Goal: Information Seeking & Learning: Learn about a topic

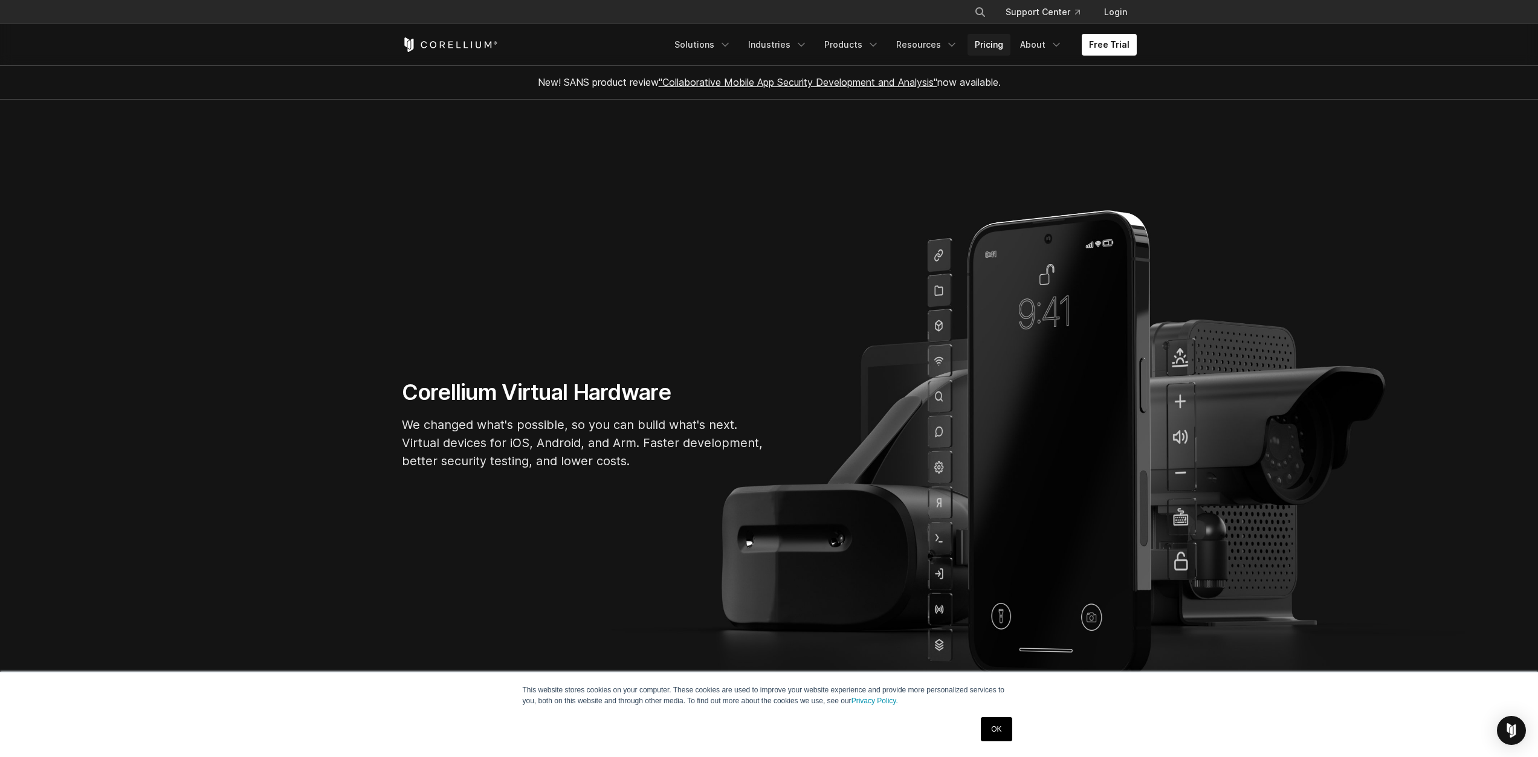
click at [643, 39] on link "Pricing" at bounding box center [989, 45] width 43 height 22
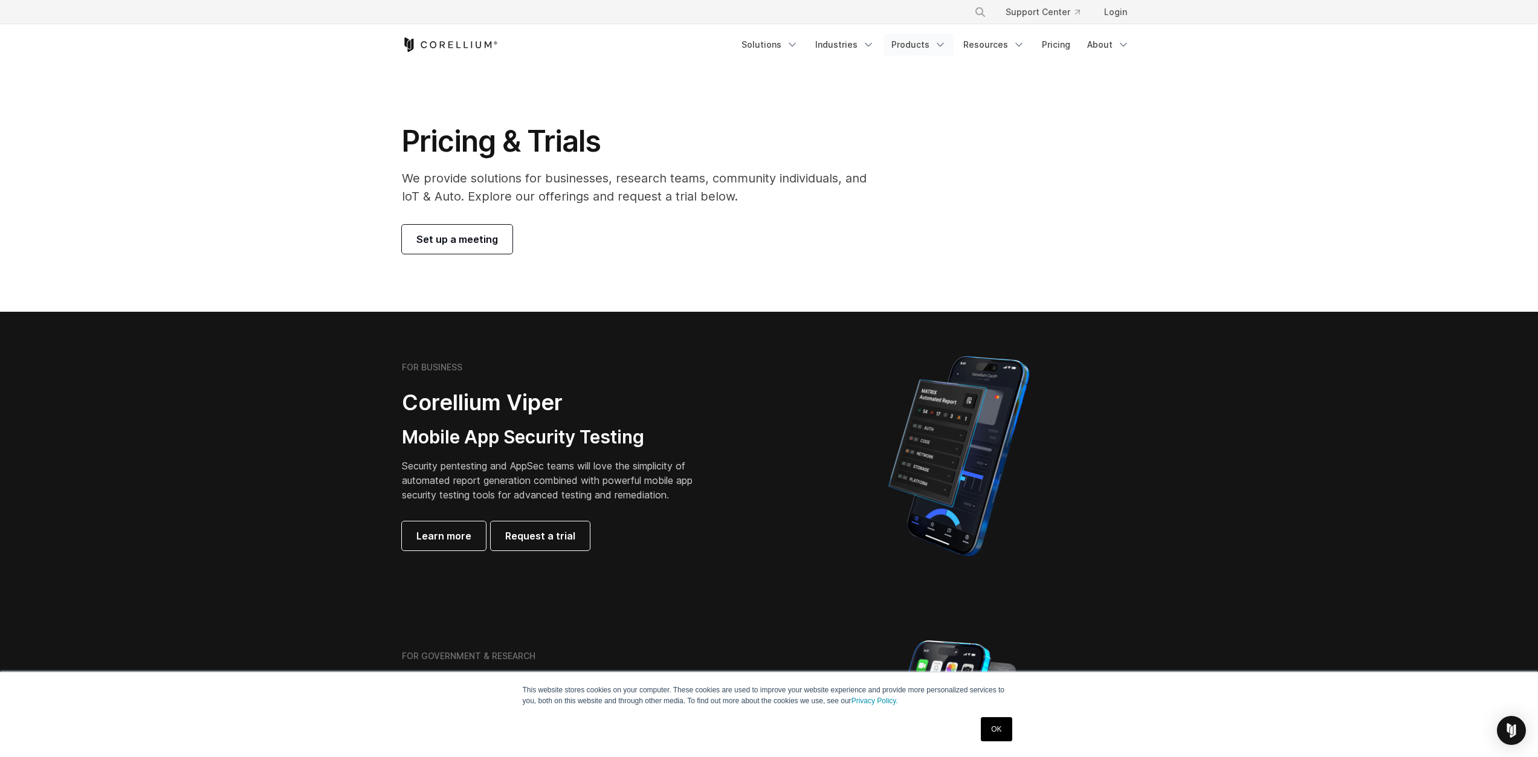
click at [937, 49] on icon "Navigation Menu" at bounding box center [940, 45] width 12 height 12
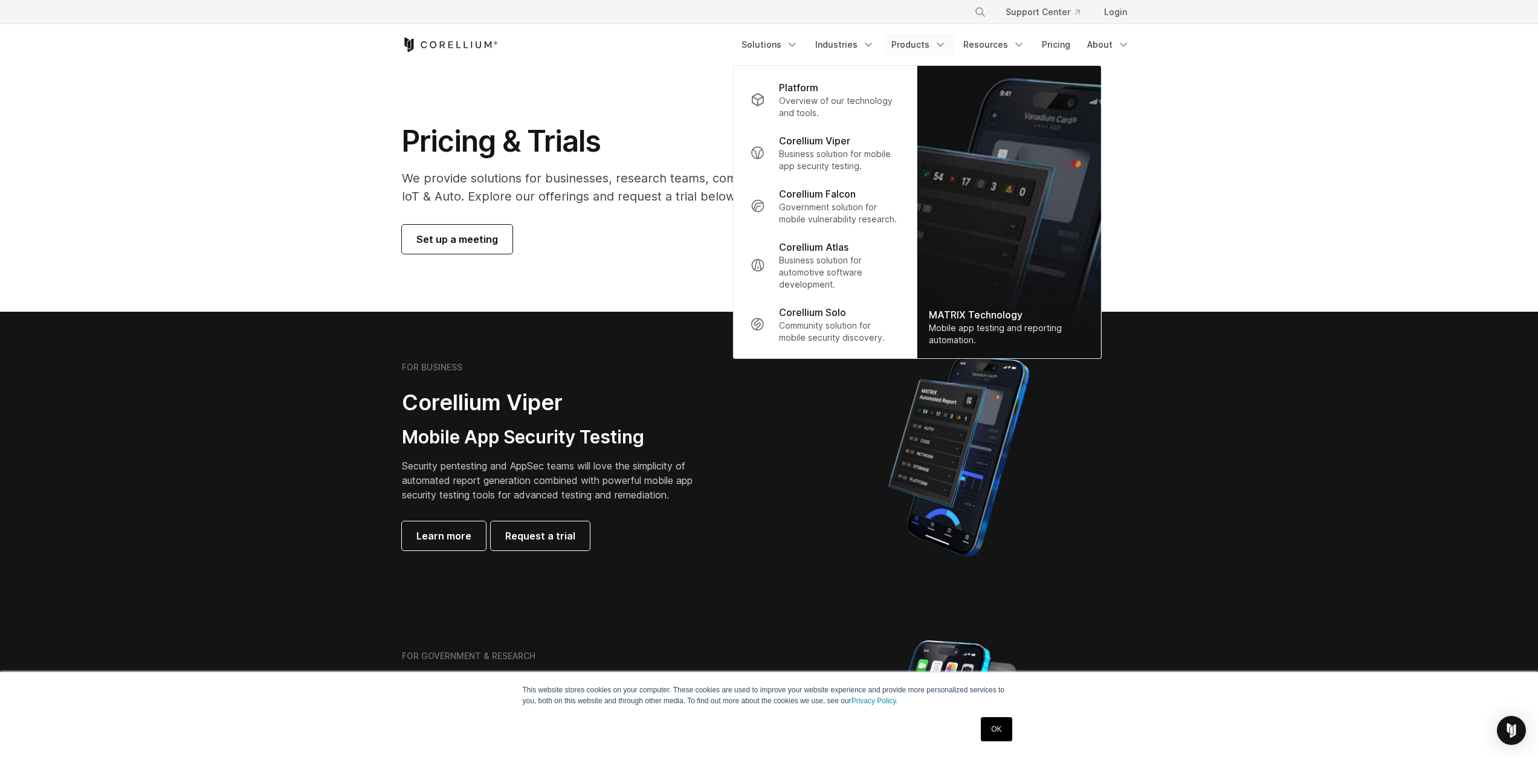
click at [272, 170] on section "Pricing & Trials We provide solutions for businesses, research teams, community…" at bounding box center [769, 188] width 1538 height 247
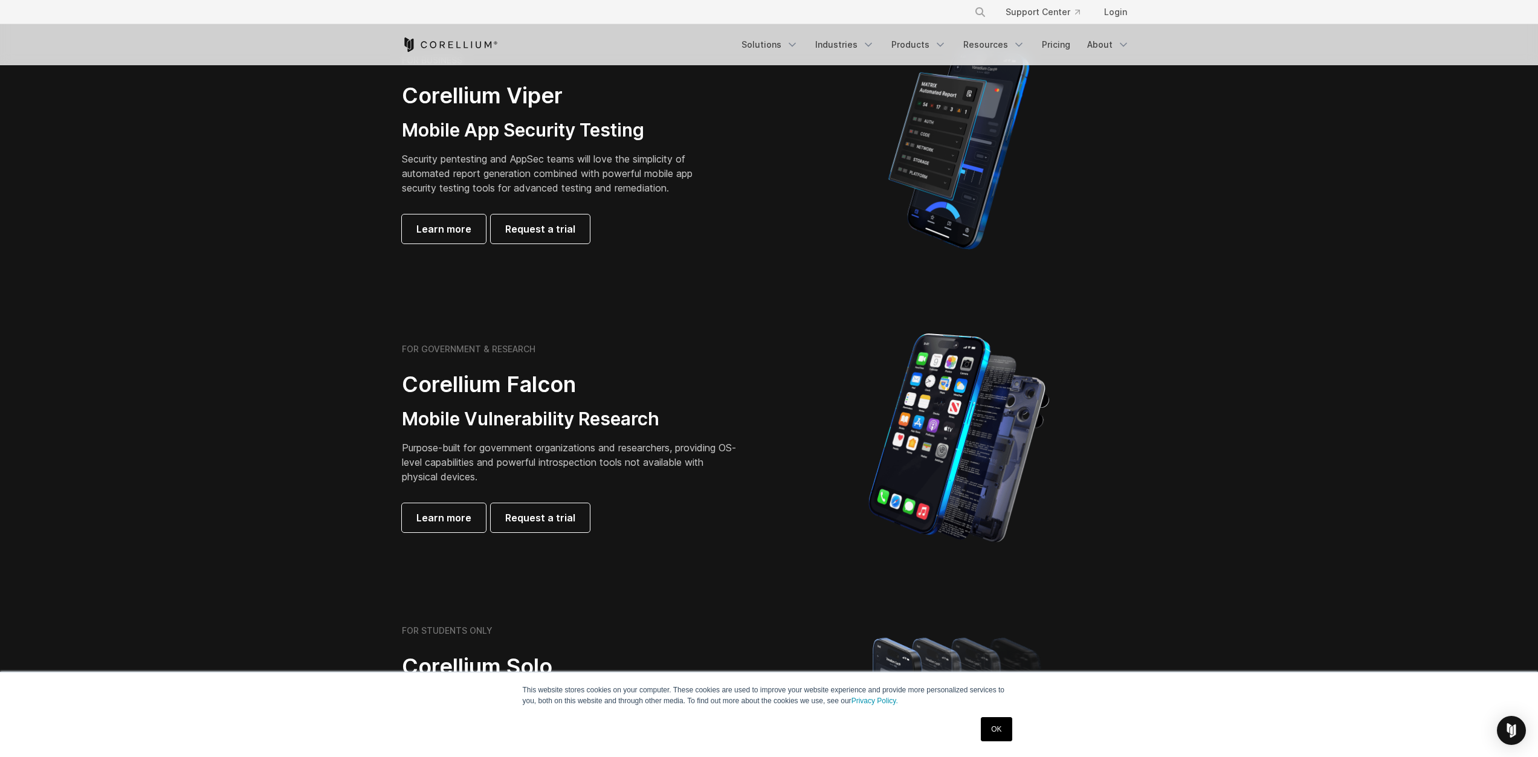
scroll to position [484, 0]
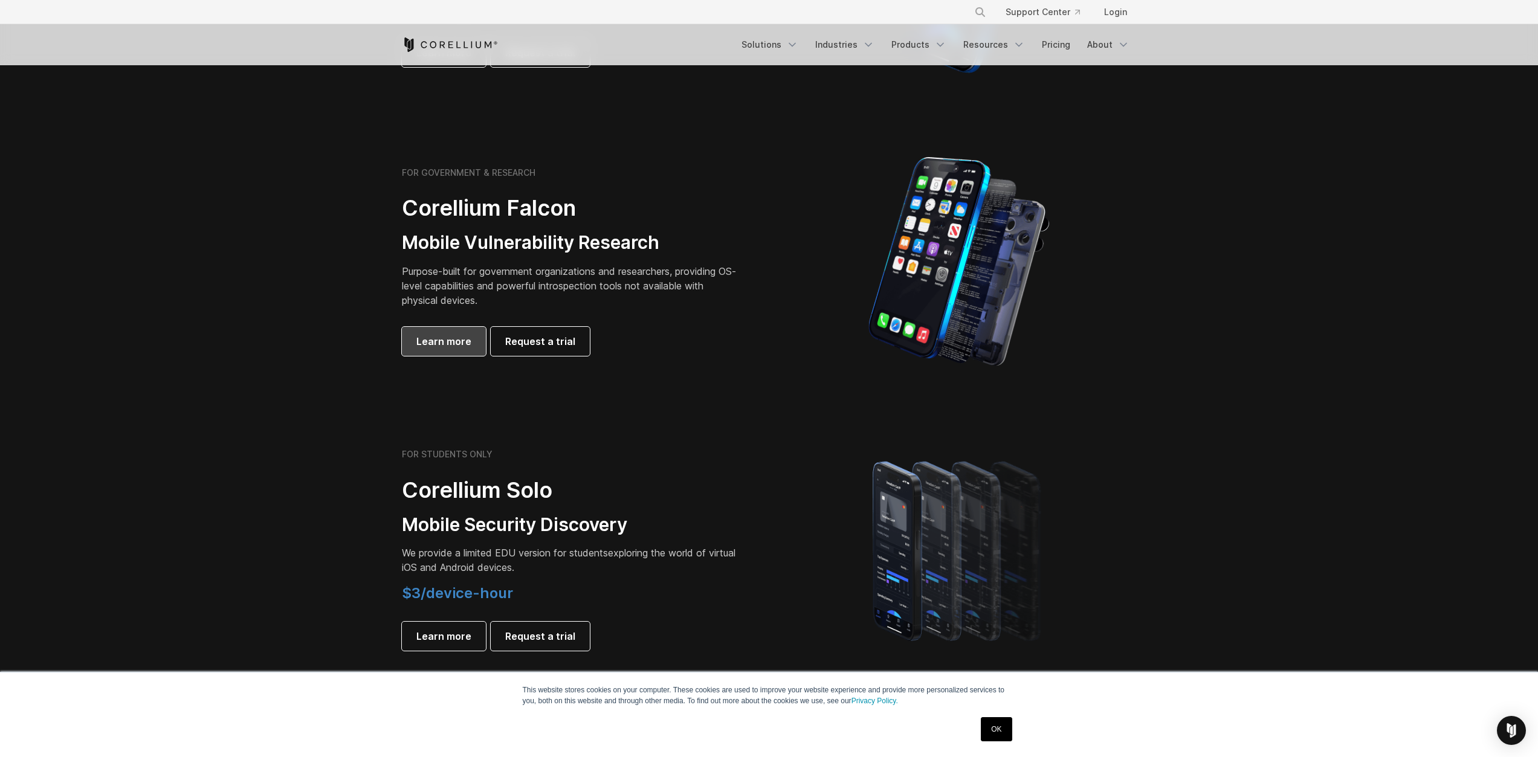
click at [443, 350] on link "Learn more" at bounding box center [444, 341] width 84 height 29
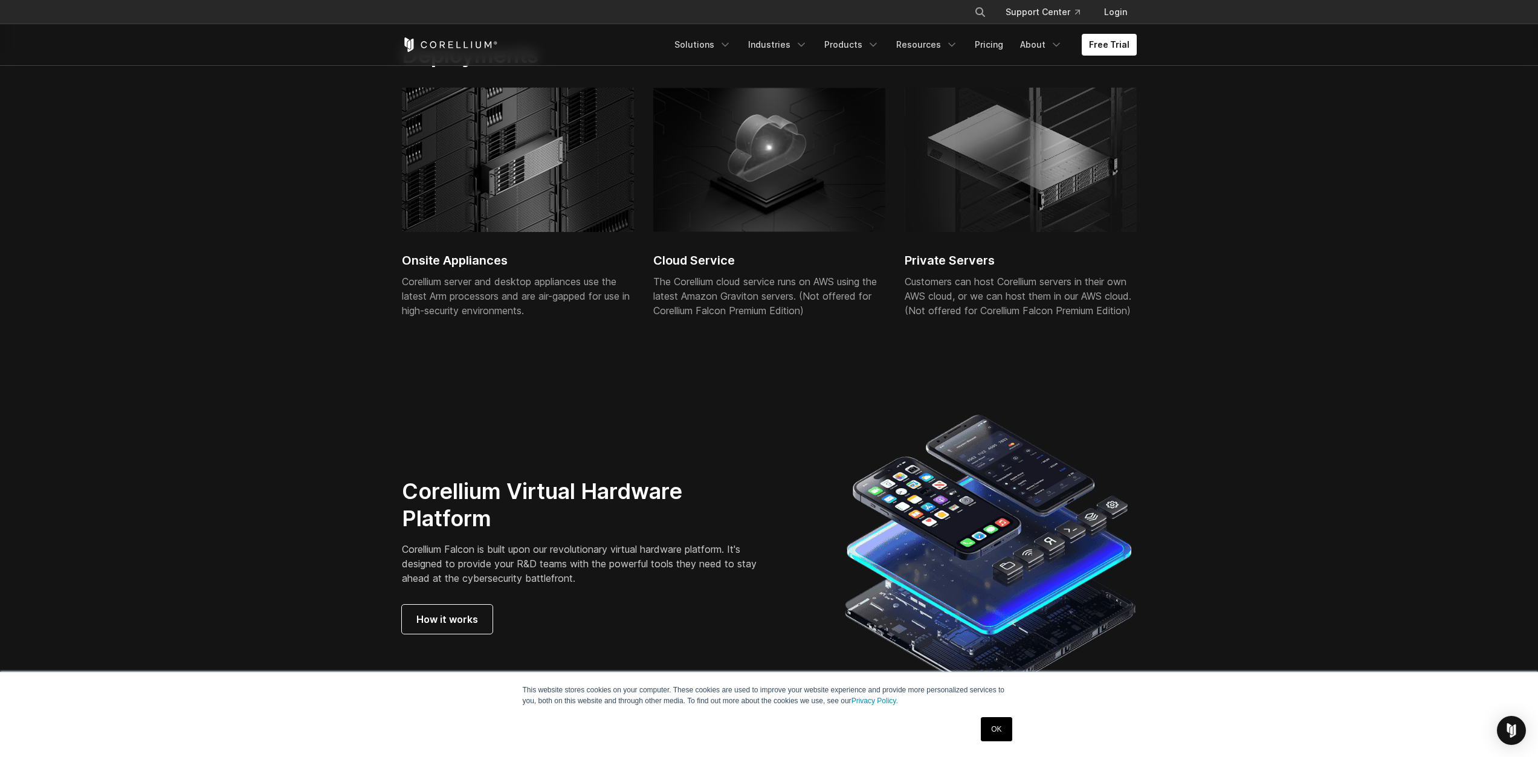
scroll to position [3022, 0]
